Goal: Task Accomplishment & Management: Manage account settings

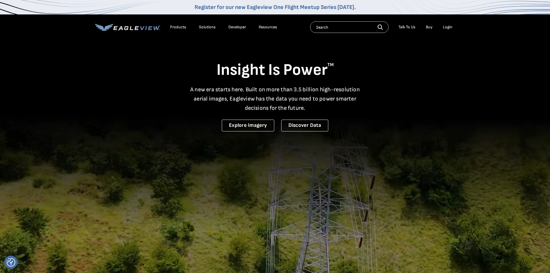
click at [449, 28] on div "Login" at bounding box center [448, 27] width 10 height 5
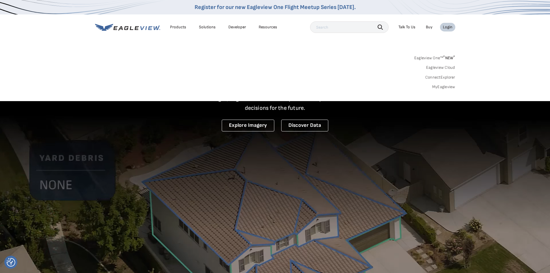
click at [422, 58] on link "Eagleview One™ * NEW *" at bounding box center [434, 57] width 41 height 7
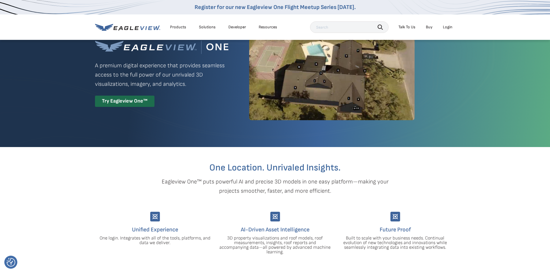
scroll to position [29, 0]
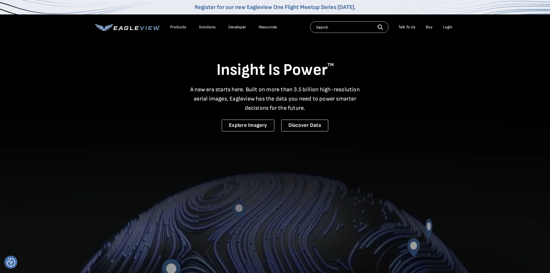
click at [447, 26] on div "Login" at bounding box center [448, 27] width 10 height 5
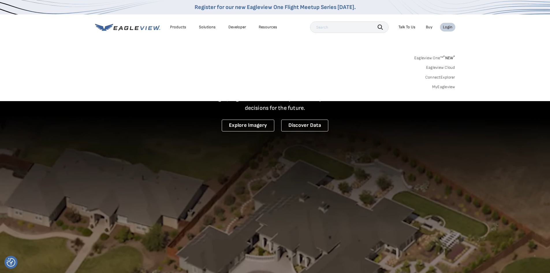
click at [448, 57] on span "* NEW *" at bounding box center [449, 57] width 12 height 5
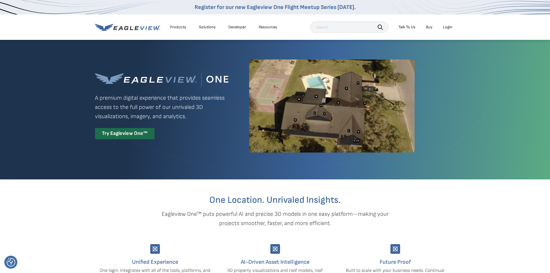
click at [449, 25] on div "Login" at bounding box center [448, 27] width 10 height 5
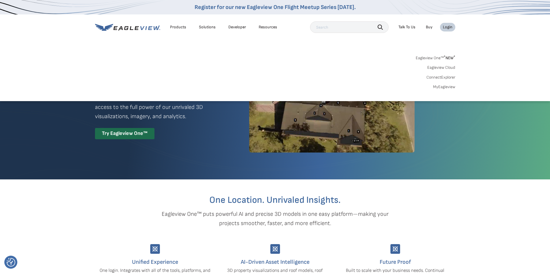
click at [437, 57] on link "Eagleview One™ * NEW *" at bounding box center [436, 57] width 40 height 7
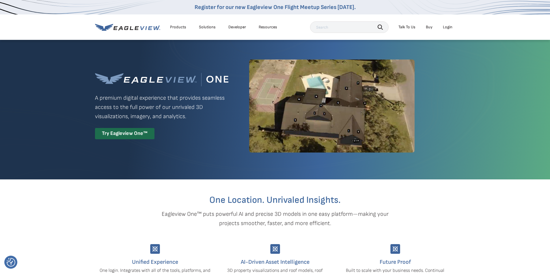
click at [446, 27] on div "Login" at bounding box center [448, 27] width 10 height 5
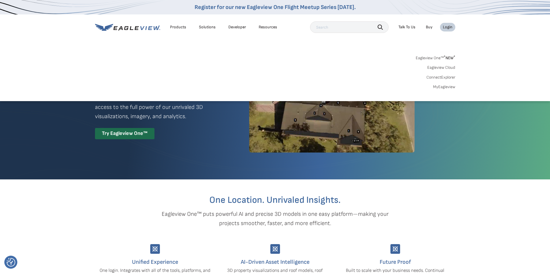
click at [436, 39] on div "Products Solutions Developer Resources Search Talk To Us Buy Login" at bounding box center [275, 26] width 360 height 25
click at [427, 57] on link "Eagleview One™ * NEW *" at bounding box center [436, 57] width 40 height 7
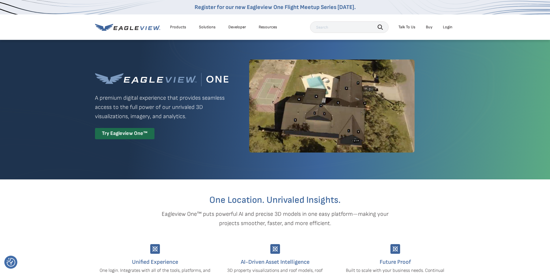
click at [447, 26] on div "Login" at bounding box center [448, 27] width 10 height 5
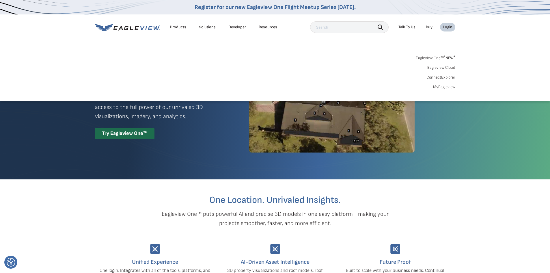
click at [369, 49] on div "Search Products Our Product Areas Imagery 1-Inch GSD Aerial Imagery *" at bounding box center [275, 74] width 550 height 54
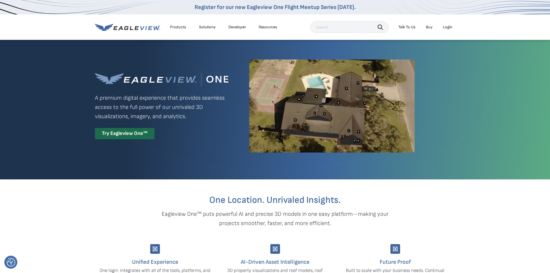
click at [455, 27] on li "Login" at bounding box center [447, 27] width 15 height 9
click at [450, 27] on div "Login" at bounding box center [448, 27] width 10 height 5
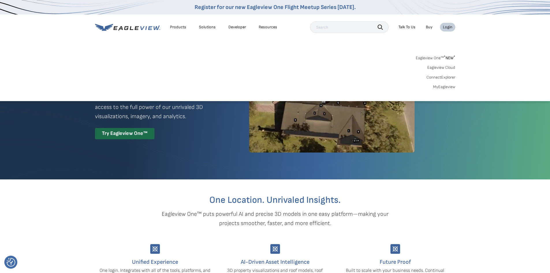
click at [438, 57] on link "Eagleview One™ * NEW *" at bounding box center [436, 57] width 40 height 7
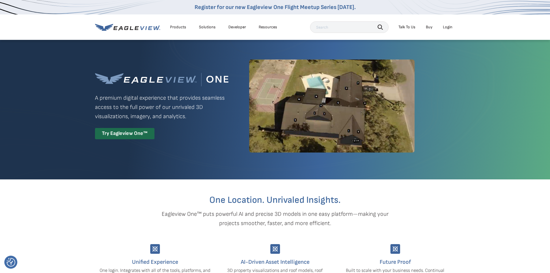
click at [447, 27] on div "Login" at bounding box center [448, 27] width 10 height 5
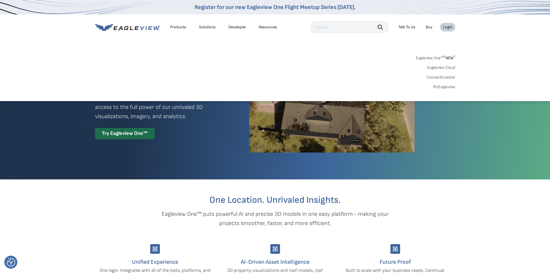
click at [448, 66] on link "Eagleview Cloud" at bounding box center [441, 67] width 28 height 5
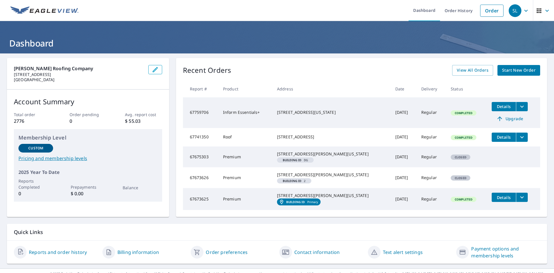
click at [260, 113] on td "Inform Essentials+" at bounding box center [245, 112] width 54 height 31
click at [489, 7] on link "Order" at bounding box center [491, 11] width 23 height 12
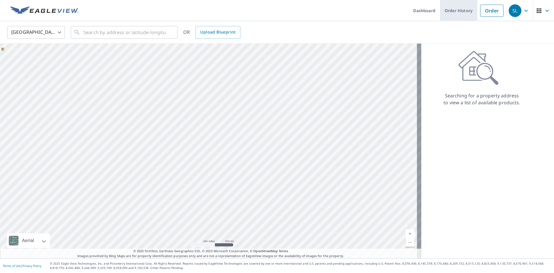
click at [455, 10] on link "Order History" at bounding box center [458, 10] width 37 height 21
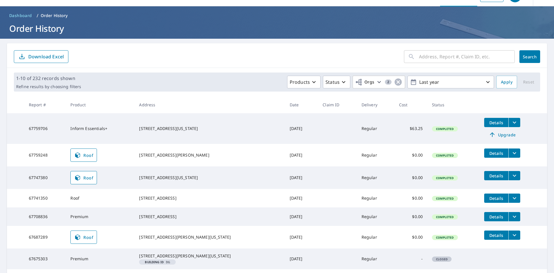
scroll to position [29, 0]
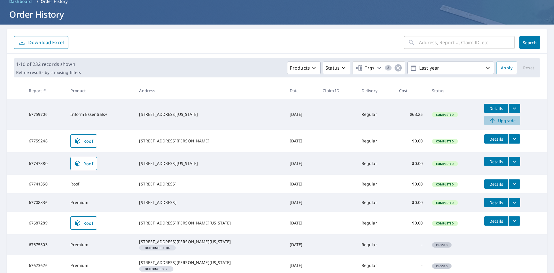
click at [496, 120] on span "Upgrade" at bounding box center [502, 120] width 29 height 7
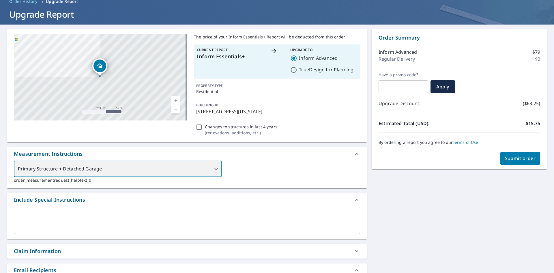
click at [181, 170] on div "Primary Structure + Detached Garage" at bounding box center [118, 169] width 208 height 16
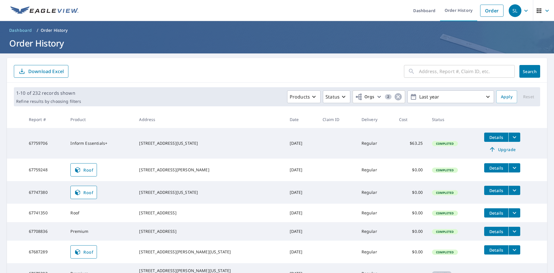
click at [81, 168] on icon at bounding box center [77, 169] width 7 height 7
click at [513, 137] on icon "filesDropdownBtn-67759706" at bounding box center [514, 137] width 3 height 2
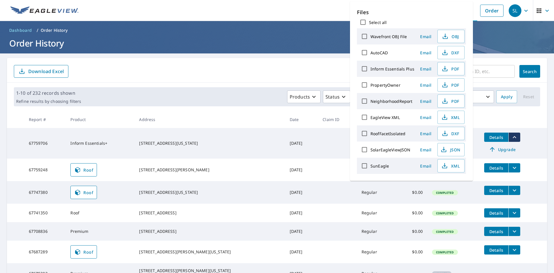
click at [513, 137] on icon "filesDropdownBtn-67759706" at bounding box center [514, 137] width 3 height 2
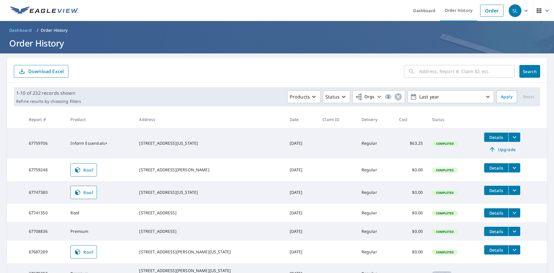
click at [513, 137] on icon "filesDropdownBtn-67759706" at bounding box center [514, 137] width 3 height 2
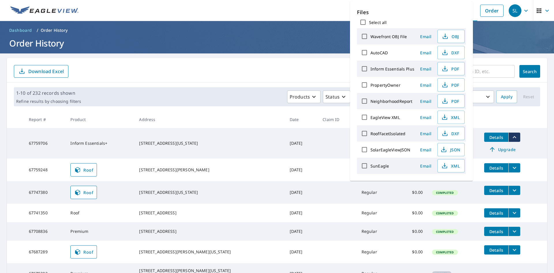
click at [513, 137] on icon "filesDropdownBtn-67759706" at bounding box center [514, 137] width 3 height 2
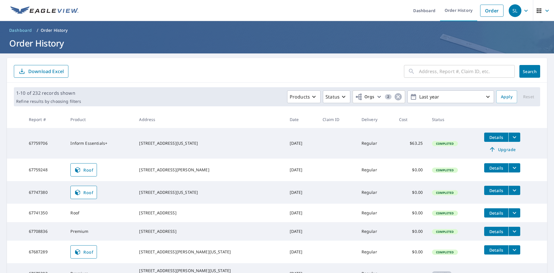
click at [490, 151] on span "Upgrade" at bounding box center [502, 149] width 29 height 7
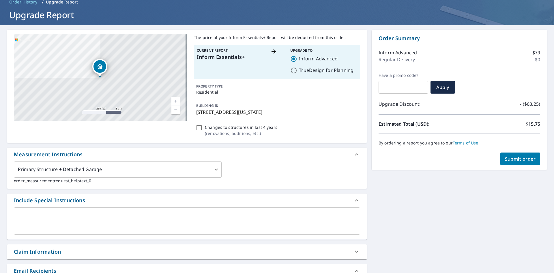
scroll to position [29, 0]
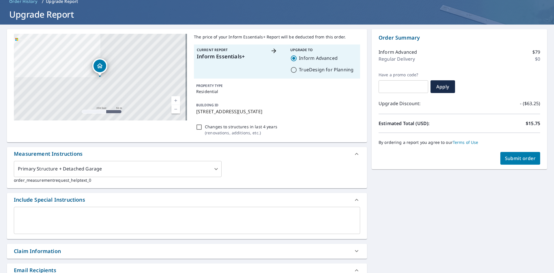
click at [197, 127] on input "Changes to structures in last 4 years ( renovations, additions, etc. )" at bounding box center [199, 127] width 7 height 7
checkbox input "true"
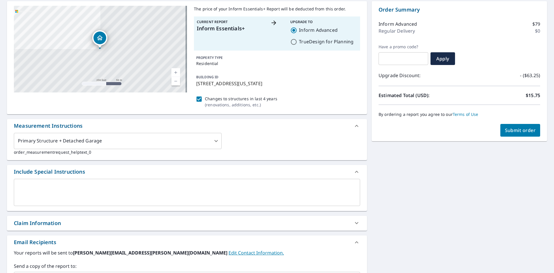
scroll to position [58, 0]
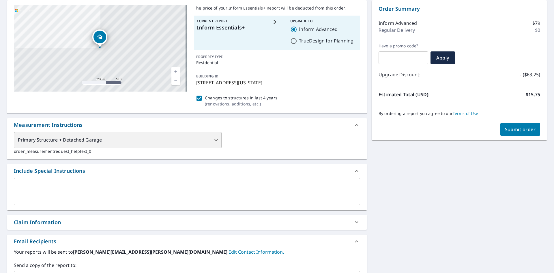
click at [118, 137] on div "Primary Structure + Detached Garage" at bounding box center [118, 140] width 208 height 16
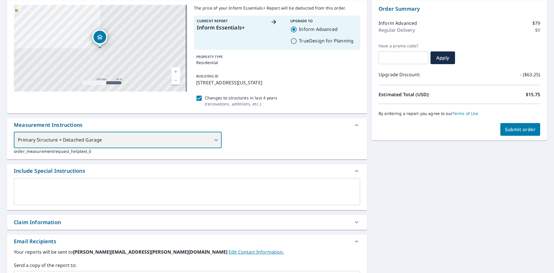
click at [142, 146] on div "Primary Structure + Detached Garage" at bounding box center [118, 140] width 208 height 16
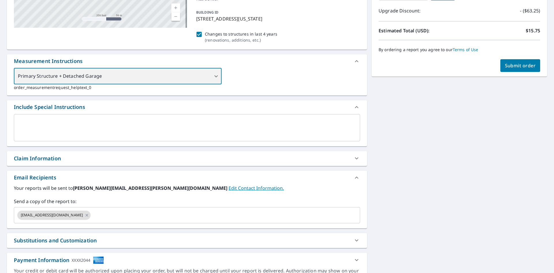
scroll to position [0, 0]
